Goal: Check status: Check status

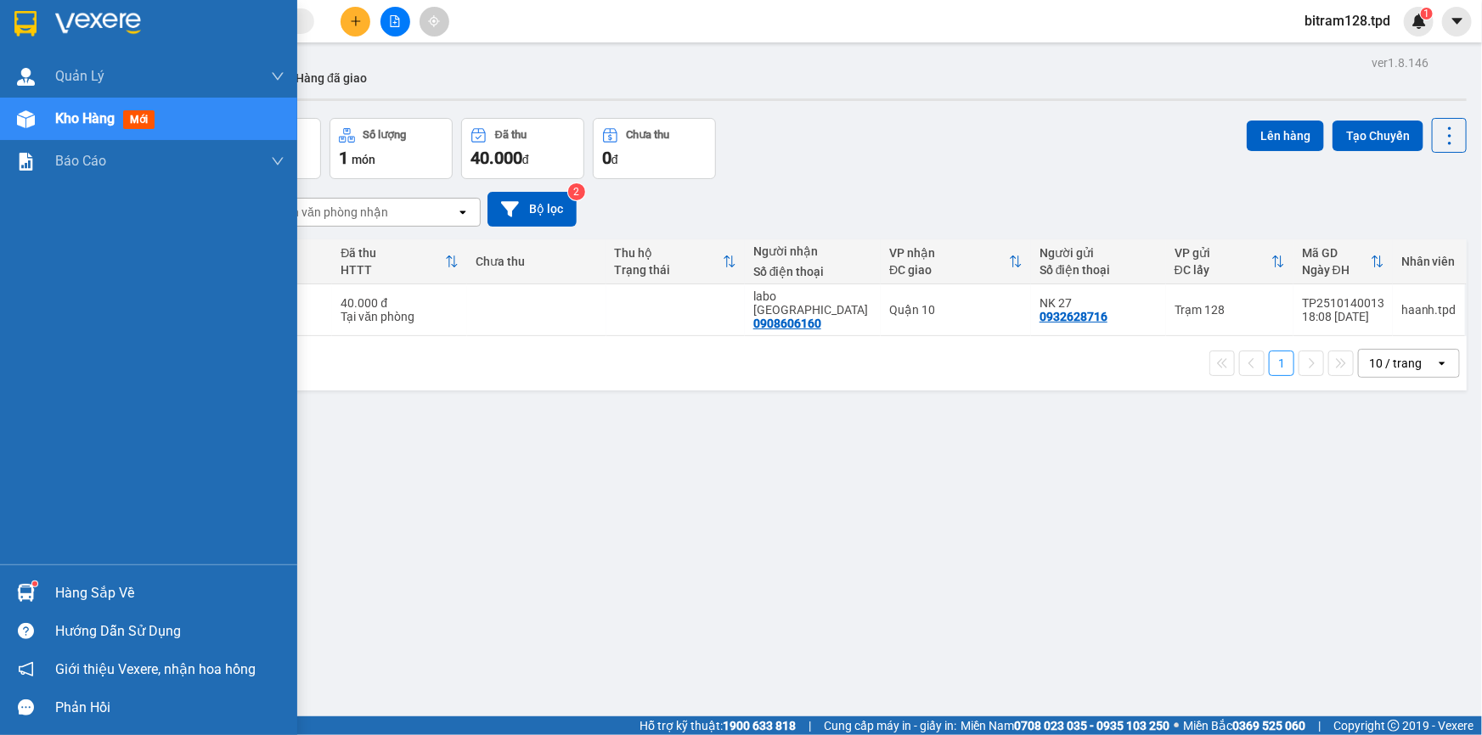
click at [42, 579] on div "Hàng sắp về" at bounding box center [148, 593] width 297 height 38
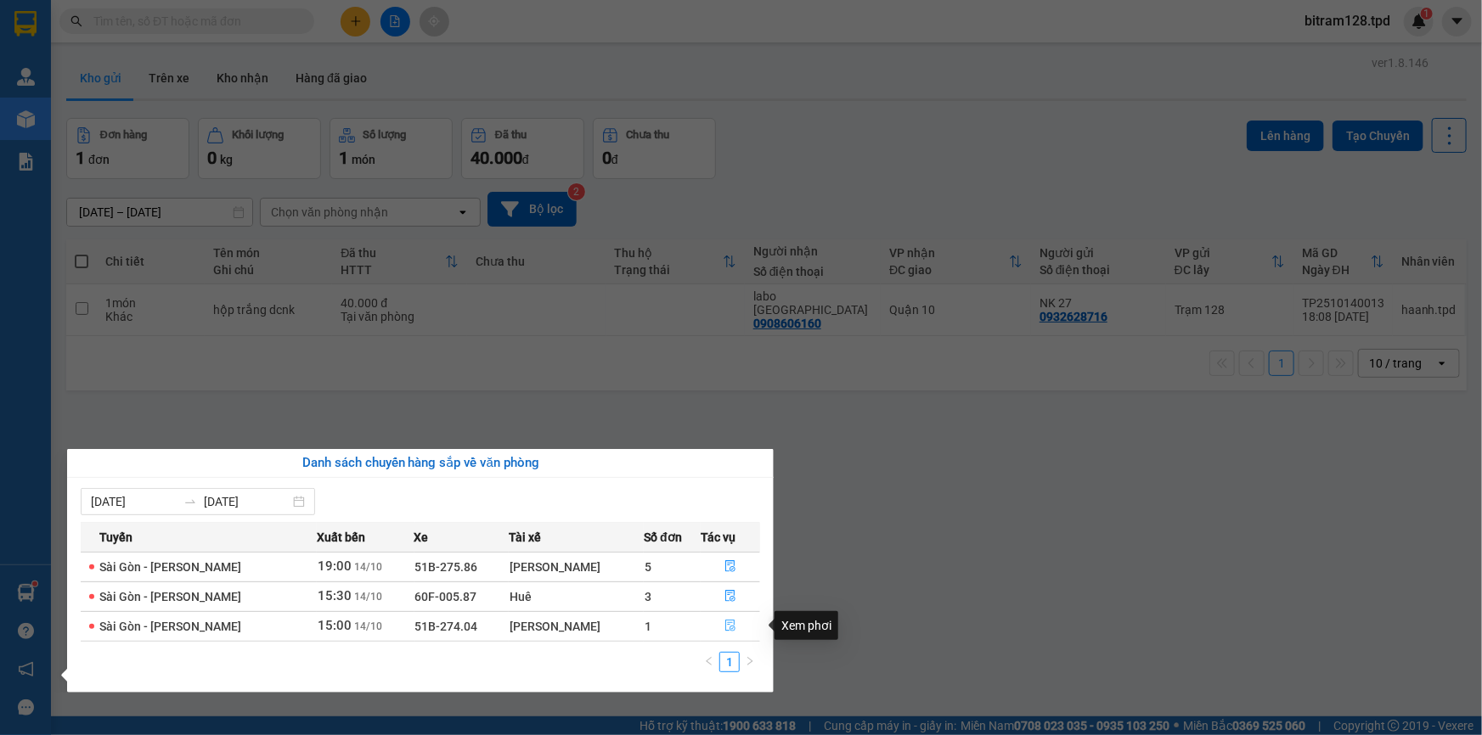
click at [728, 622] on icon "file-done" at bounding box center [730, 626] width 10 height 12
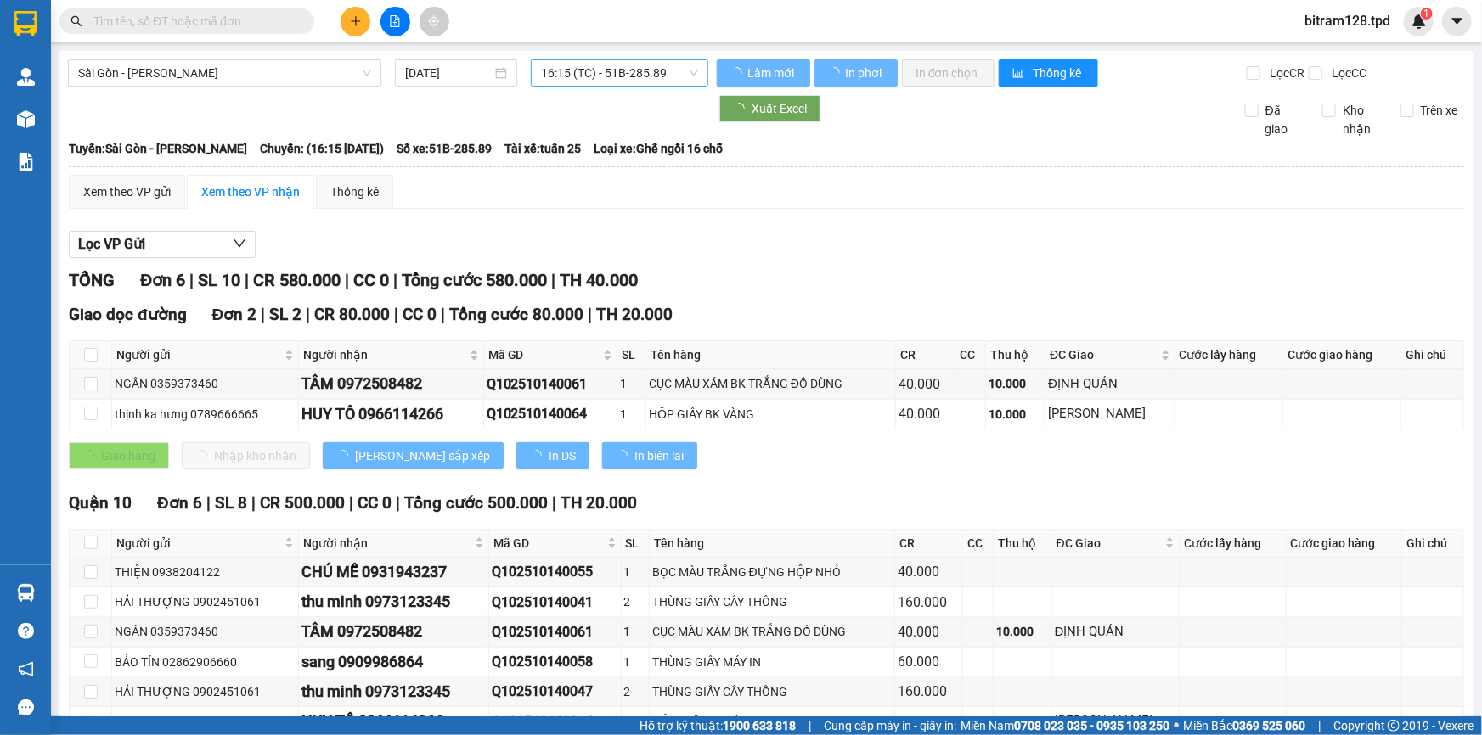
click at [620, 60] on span "16:15 (TC) - 51B-285.89" at bounding box center [619, 72] width 157 height 25
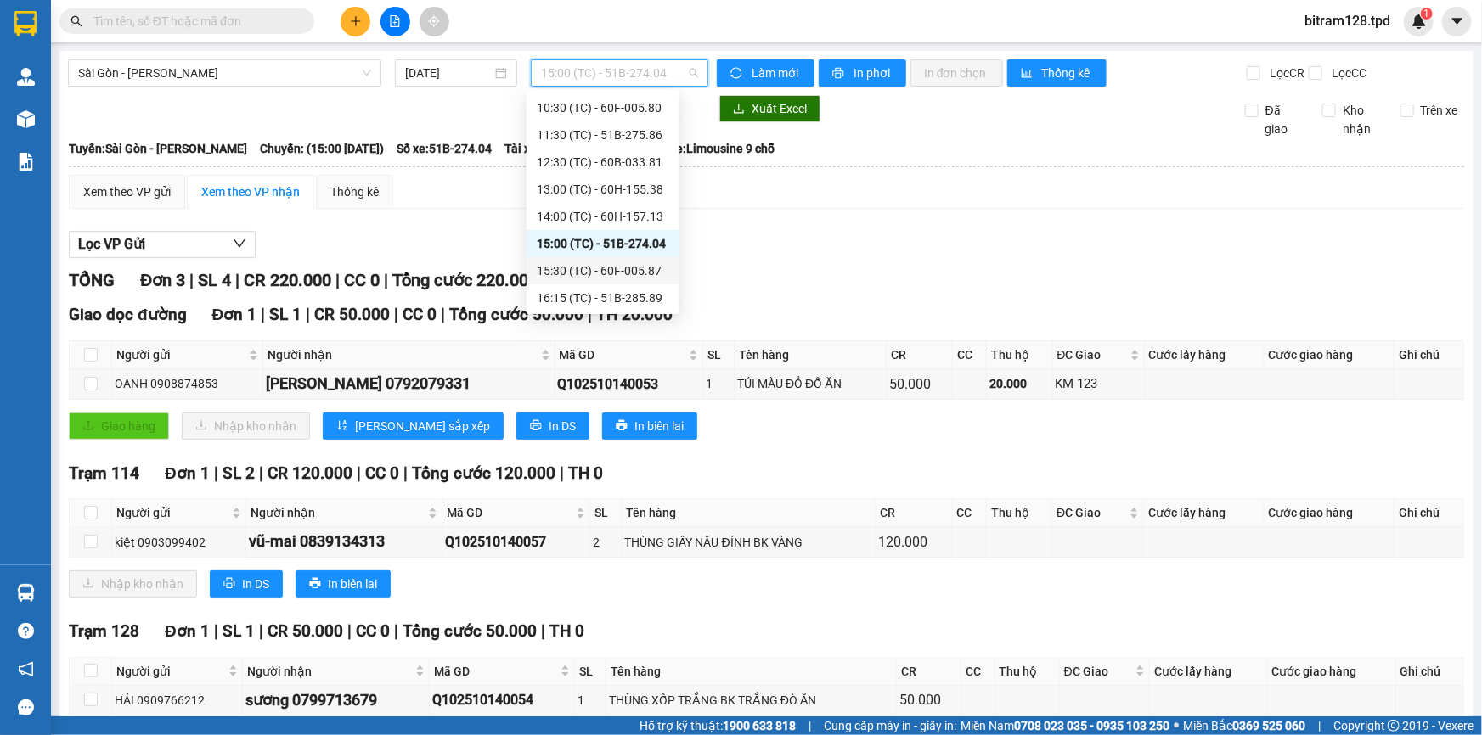
scroll to position [352, 0]
click at [639, 218] on div "19:00 (TC) - 51B-275.86" at bounding box center [603, 216] width 132 height 19
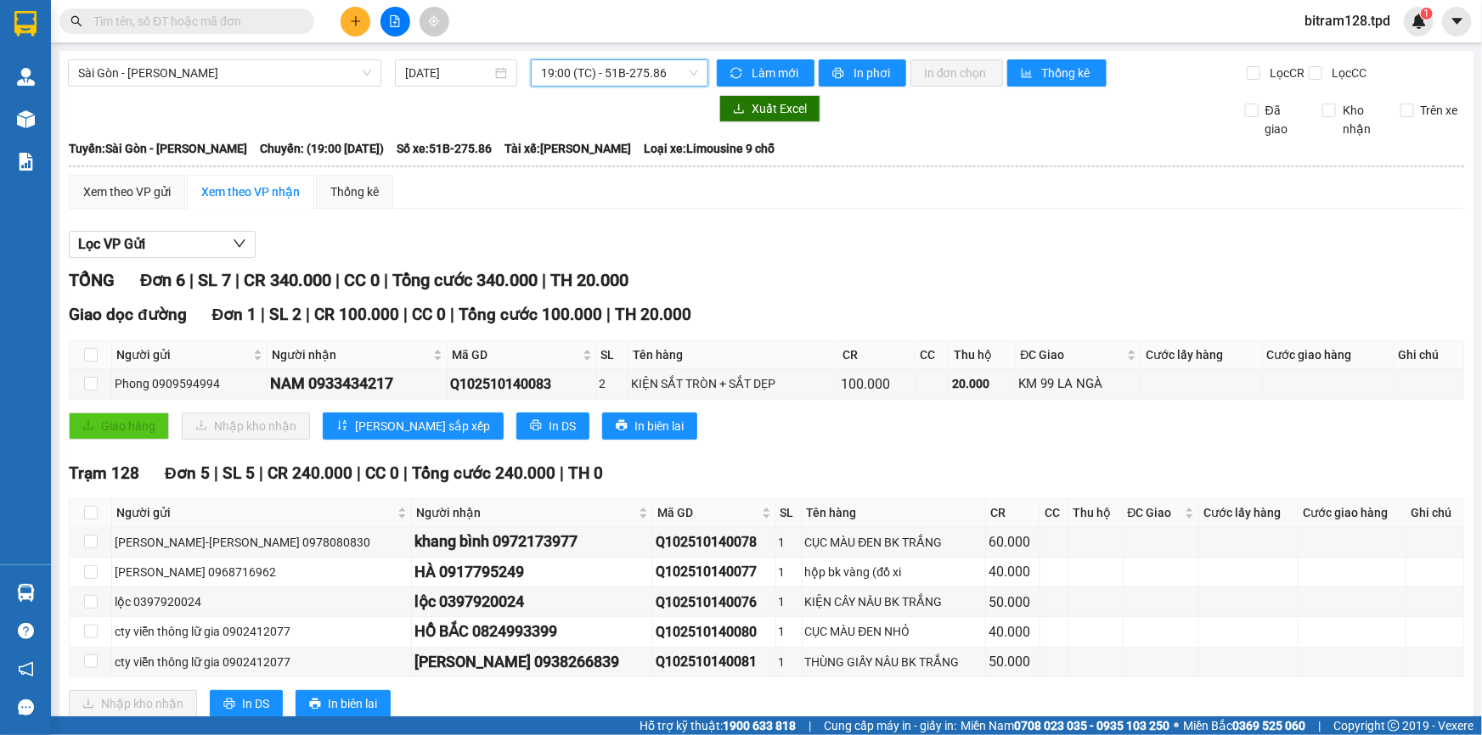
scroll to position [46, 0]
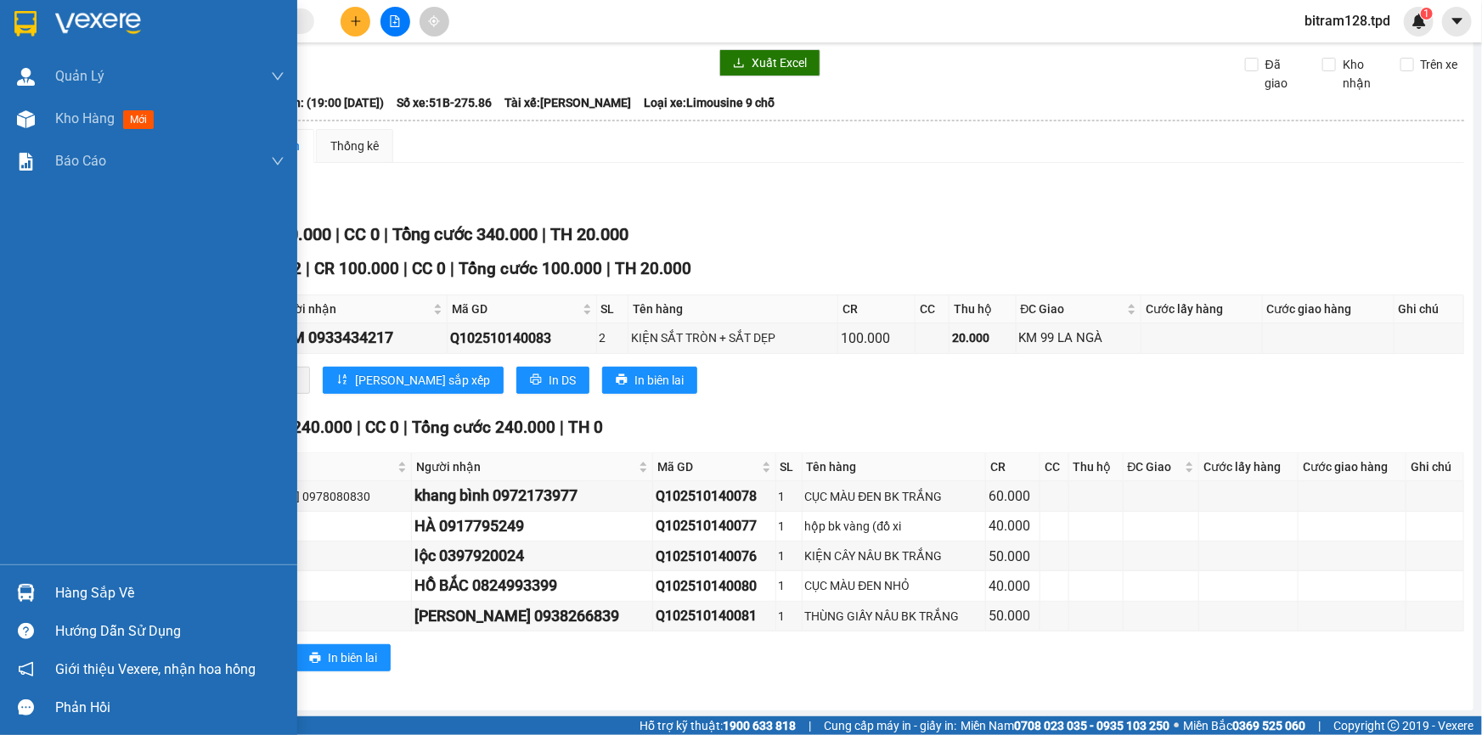
click at [42, 587] on div "Hàng sắp về" at bounding box center [148, 593] width 297 height 38
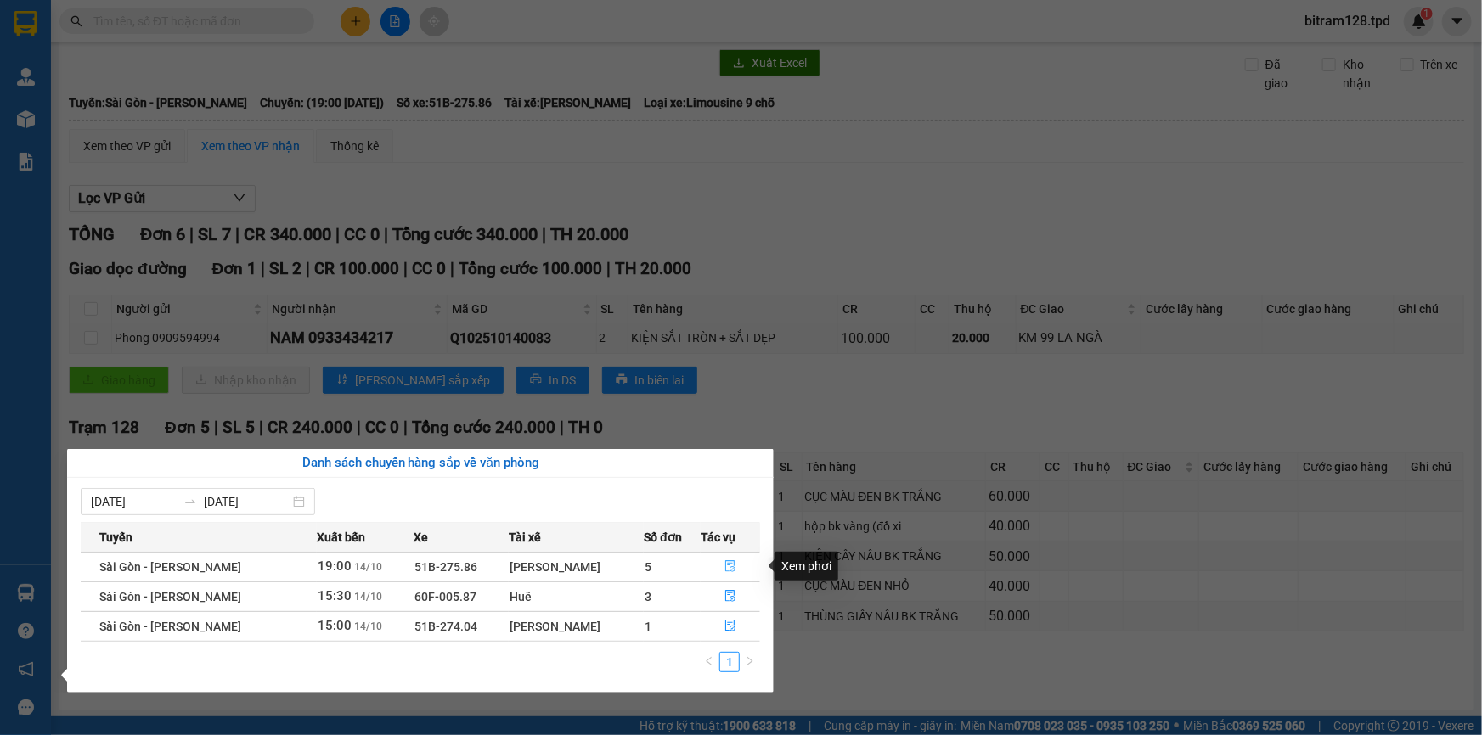
click at [724, 560] on icon "file-done" at bounding box center [730, 566] width 12 height 12
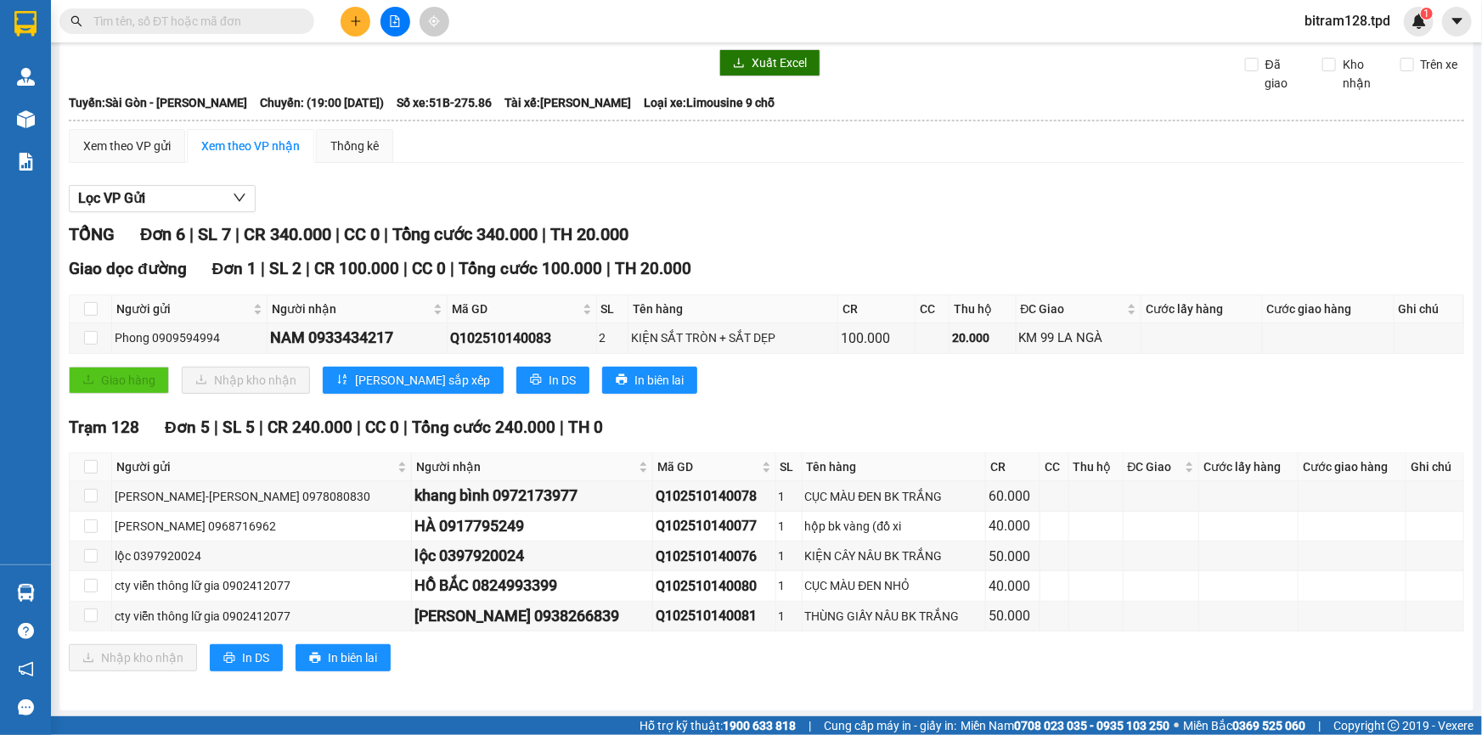
click at [52, 594] on main "[GEOGRAPHIC_DATA] - [PERSON_NAME] [DATE] 19:00 (TC) - 51B-275.86 Làm mới In phơ…" at bounding box center [741, 358] width 1482 height 717
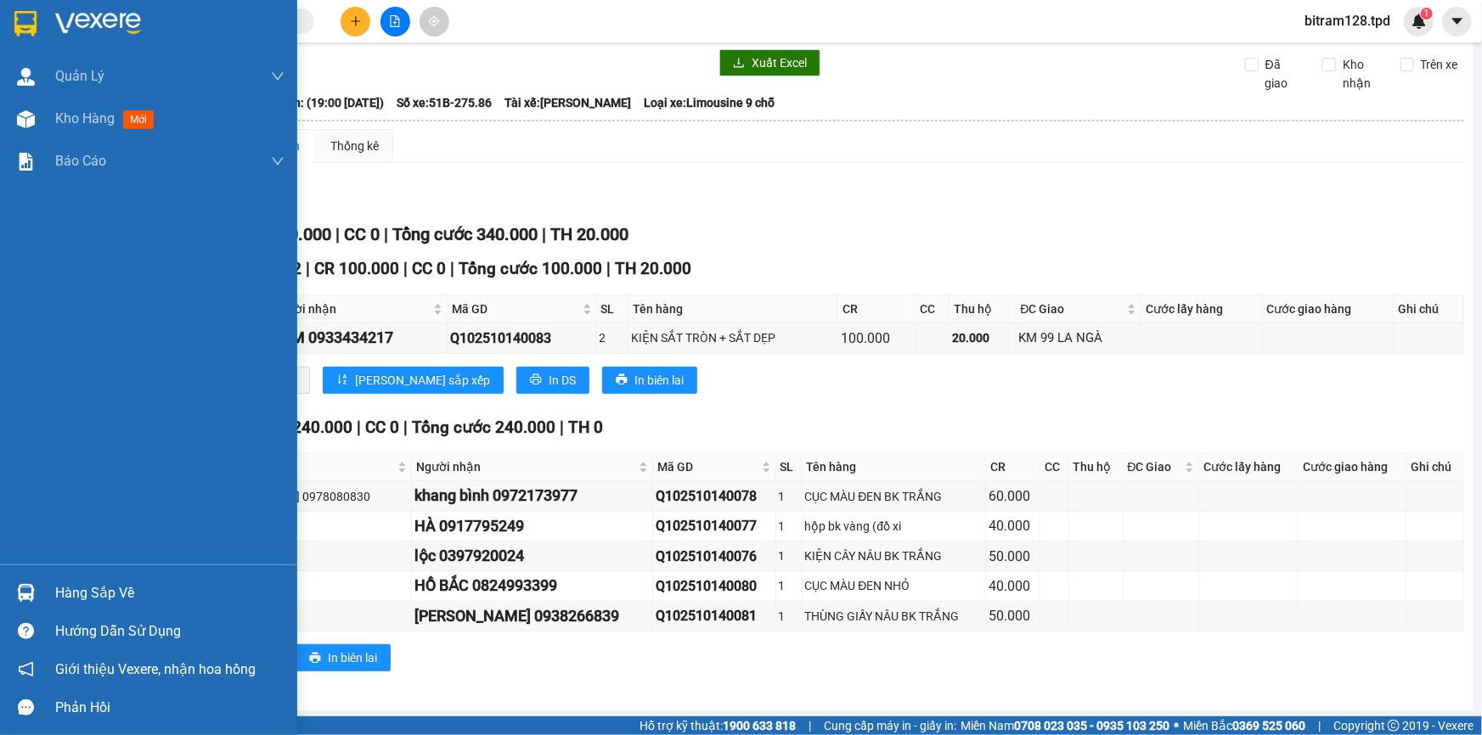
click at [43, 590] on div "Hàng sắp về" at bounding box center [148, 593] width 297 height 38
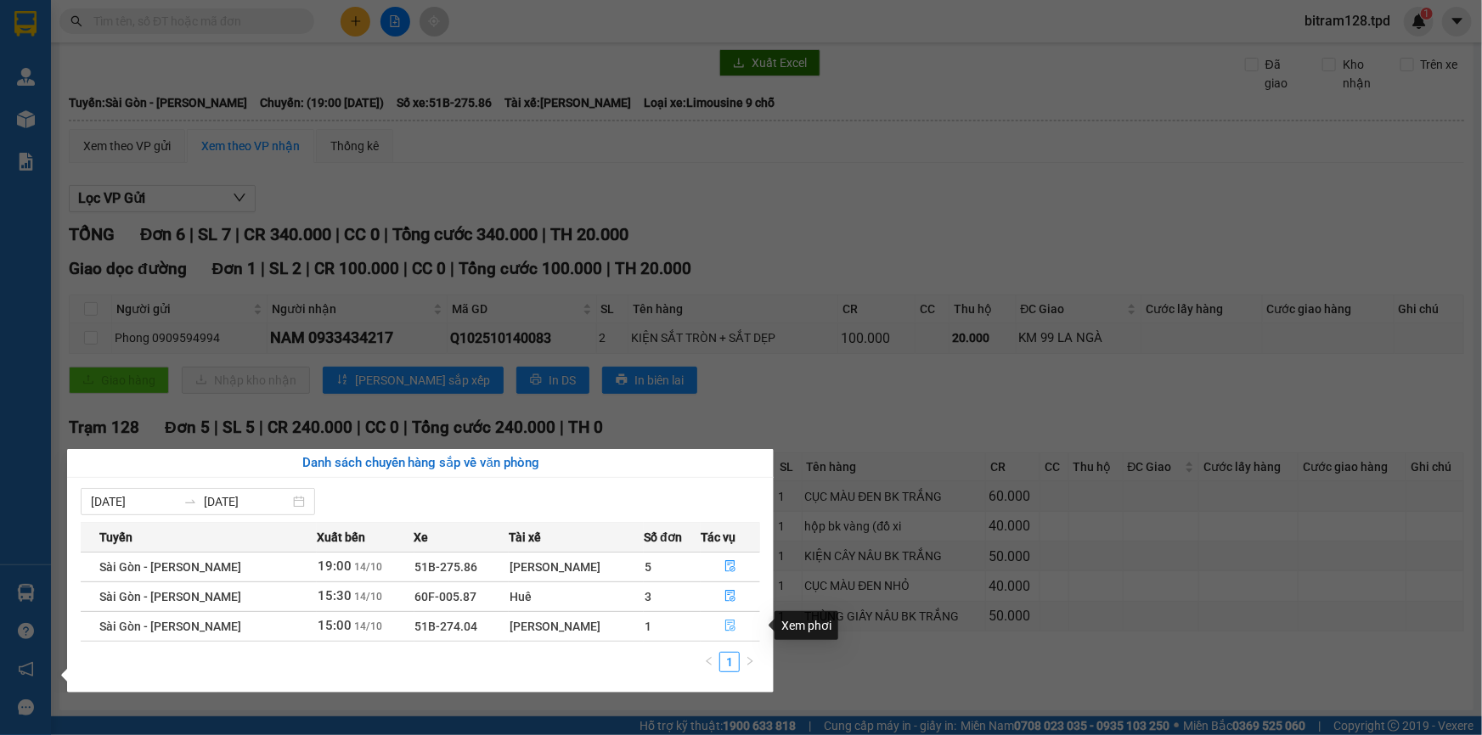
click at [728, 637] on button "button" at bounding box center [730, 626] width 58 height 27
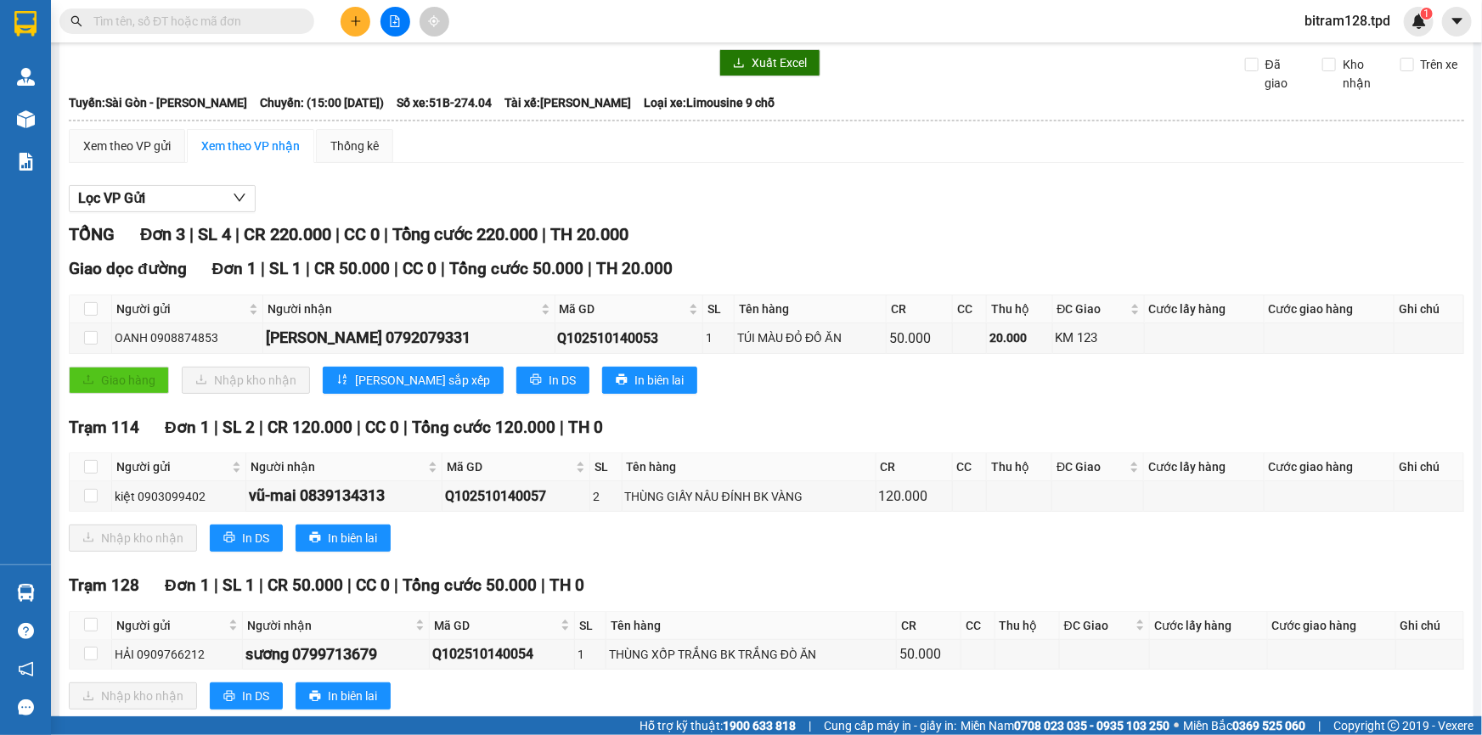
scroll to position [85, 0]
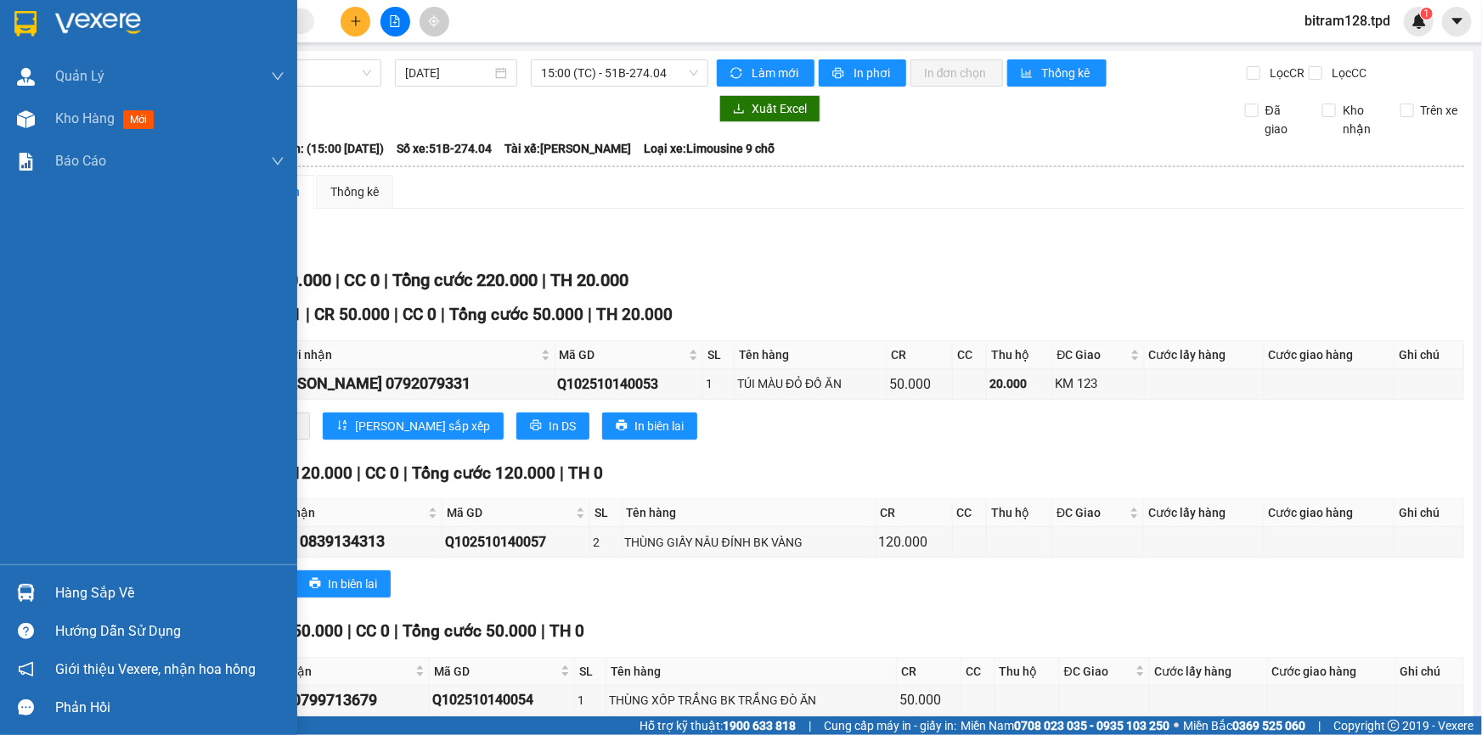
click at [37, 590] on div at bounding box center [26, 593] width 30 height 30
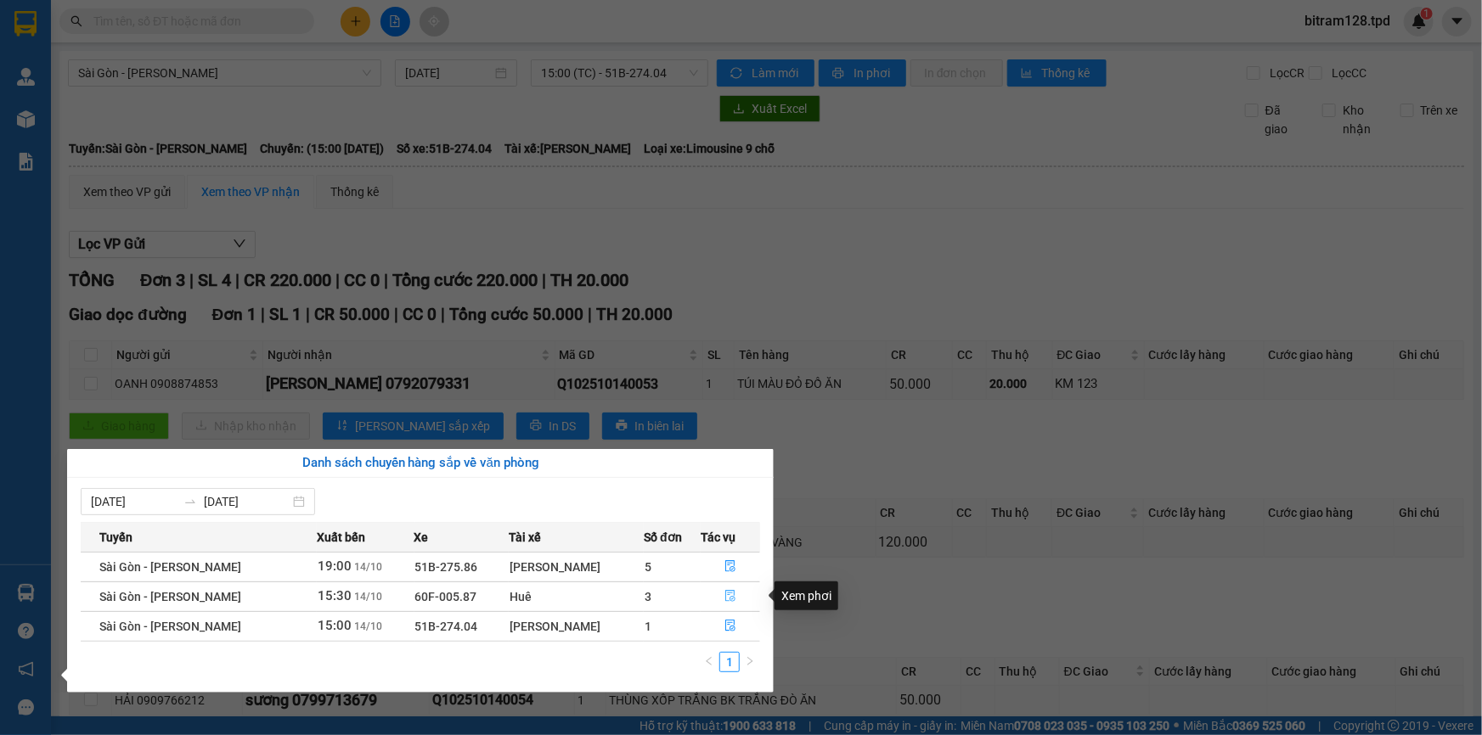
click at [725, 587] on button "button" at bounding box center [730, 596] width 58 height 27
click at [727, 587] on div "Nhập kho nhận In DS In biên lai" at bounding box center [766, 584] width 1395 height 27
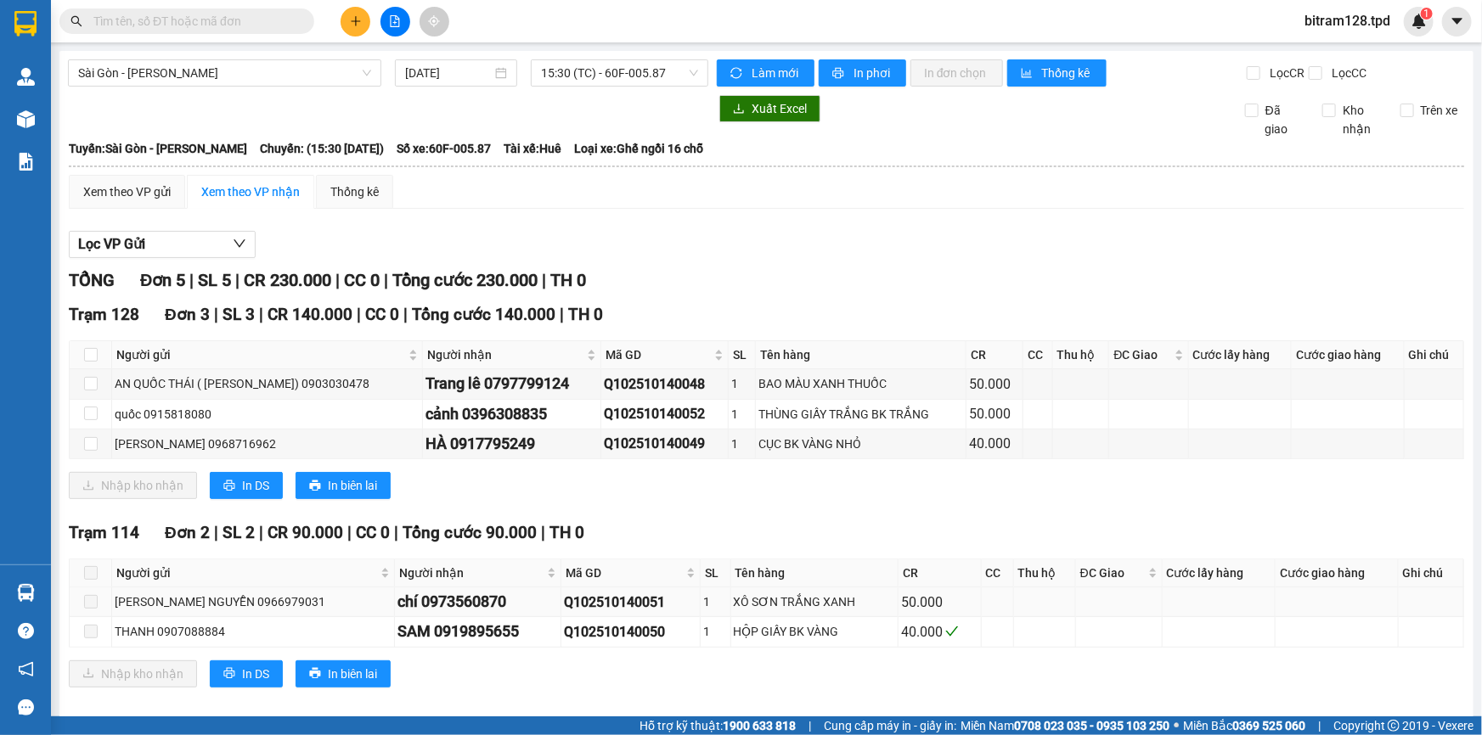
scroll to position [17, 0]
